Goal: Information Seeking & Learning: Learn about a topic

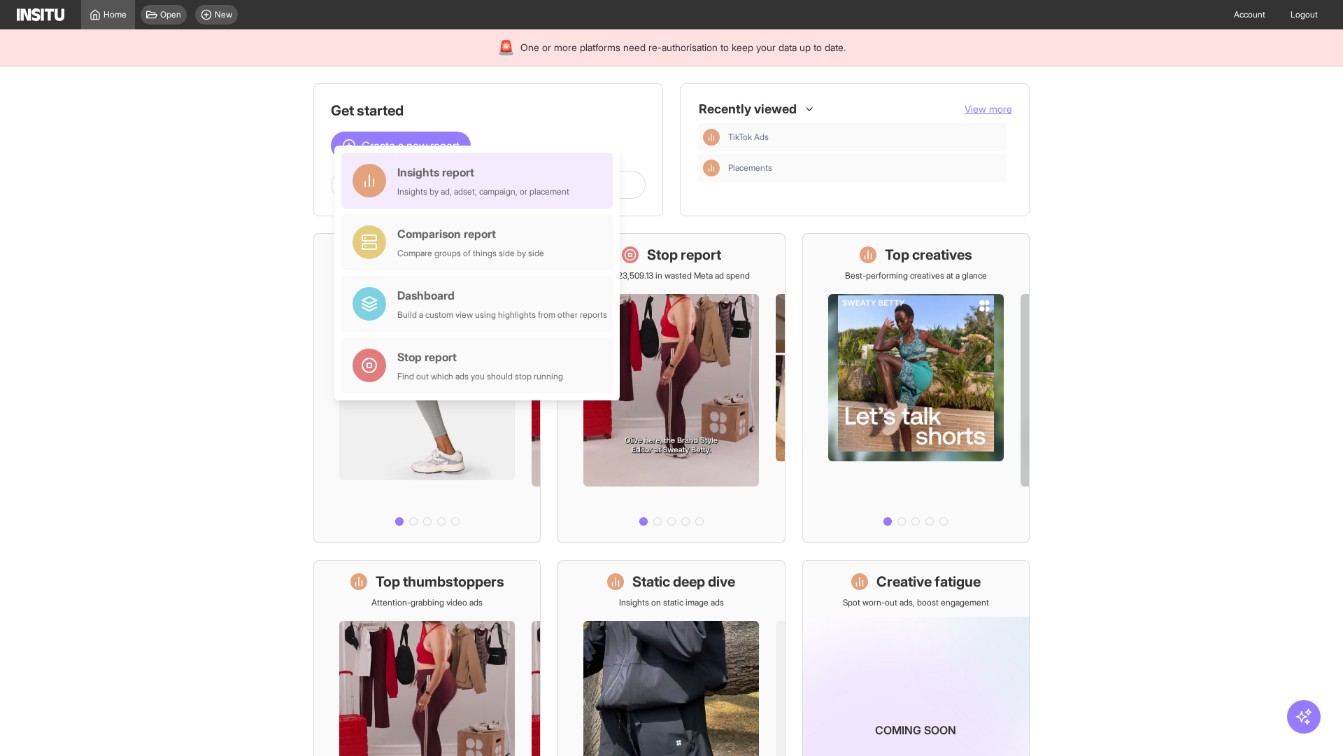
click at [481, 181] on div "Insights report Insights by ad, adset, campaign, or placement" at bounding box center [483, 181] width 172 height 34
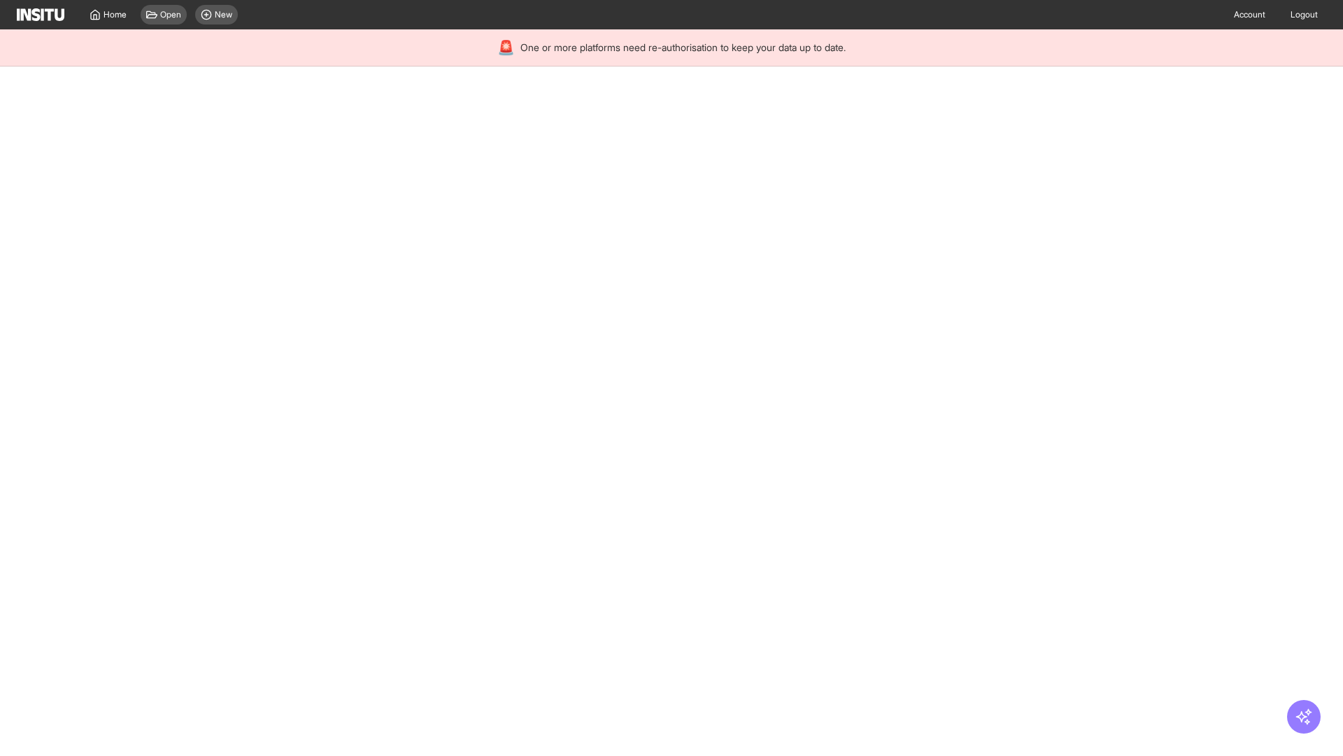
select select "**"
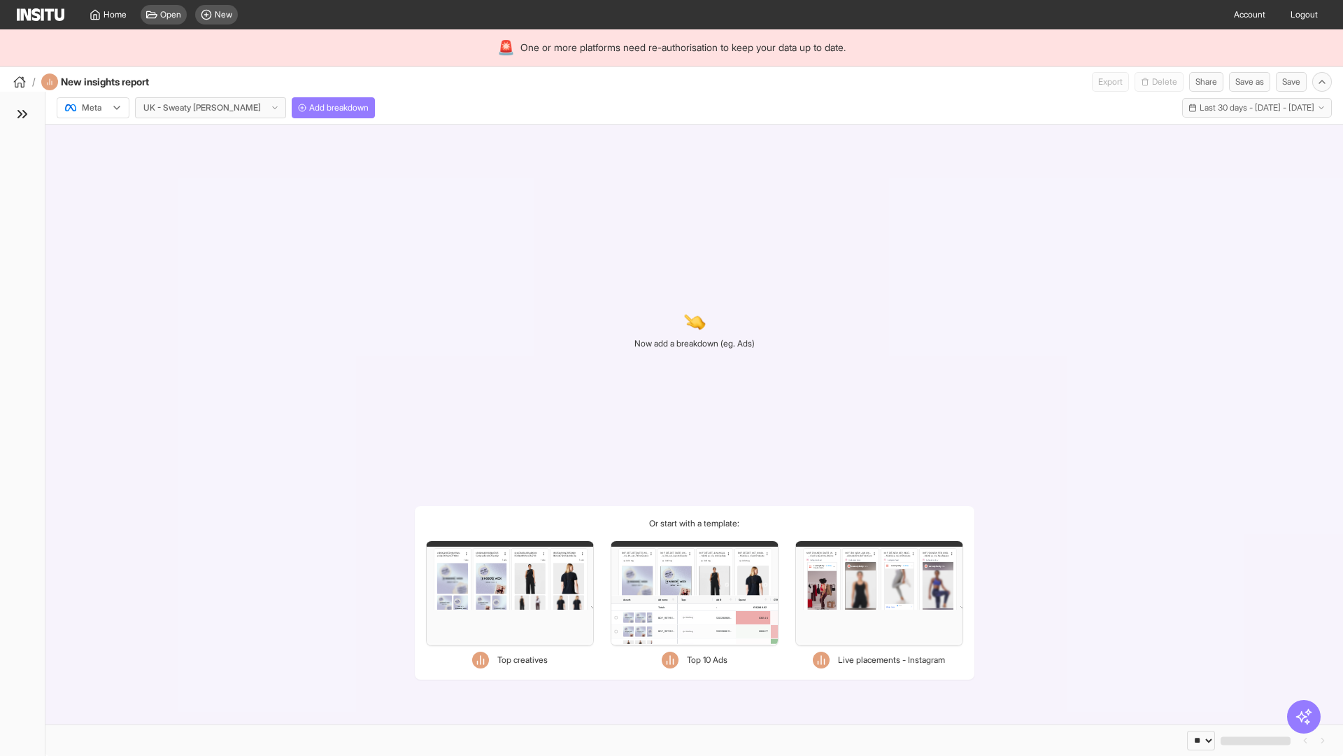
click at [93, 108] on div at bounding box center [83, 108] width 39 height 14
click at [92, 138] on span "Meta" at bounding box center [92, 138] width 19 height 13
click at [309, 108] on span "Add breakdown" at bounding box center [338, 107] width 59 height 11
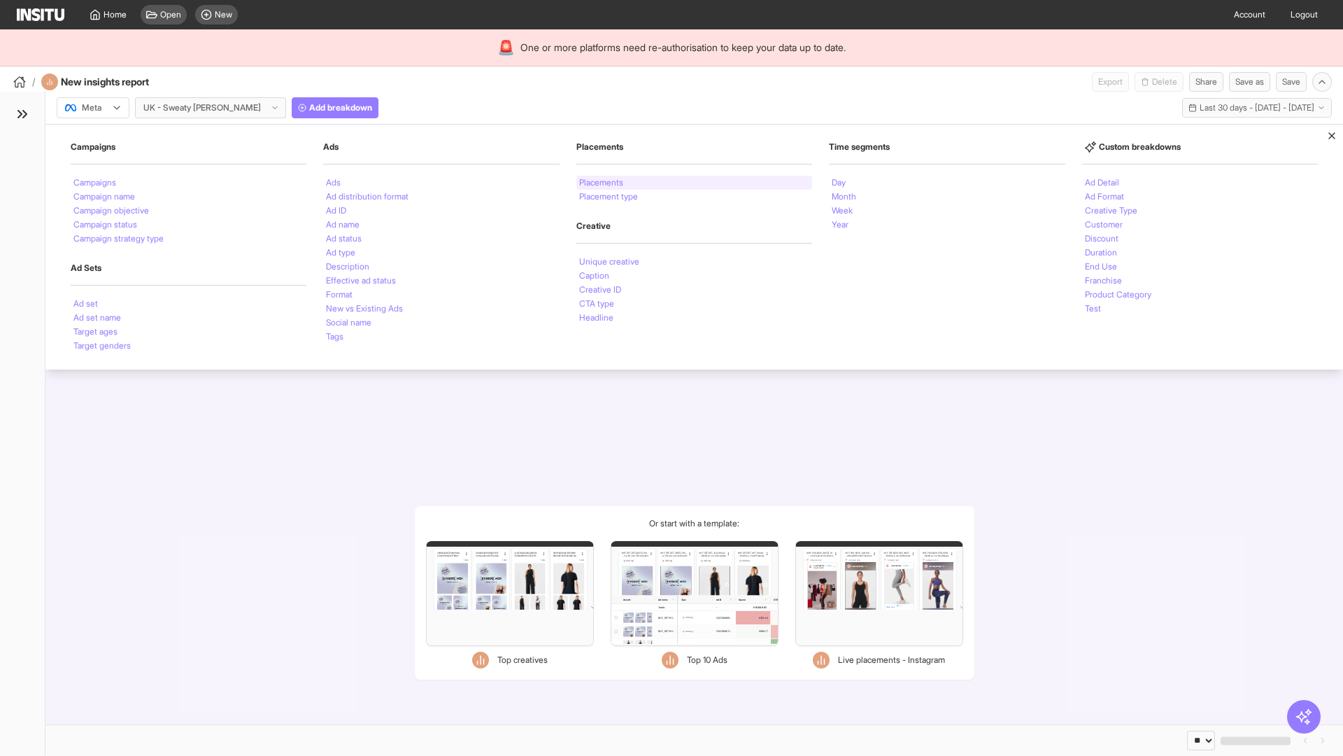
click at [602, 183] on li "Placements" at bounding box center [601, 182] width 44 height 8
